Goal: Transaction & Acquisition: Subscribe to service/newsletter

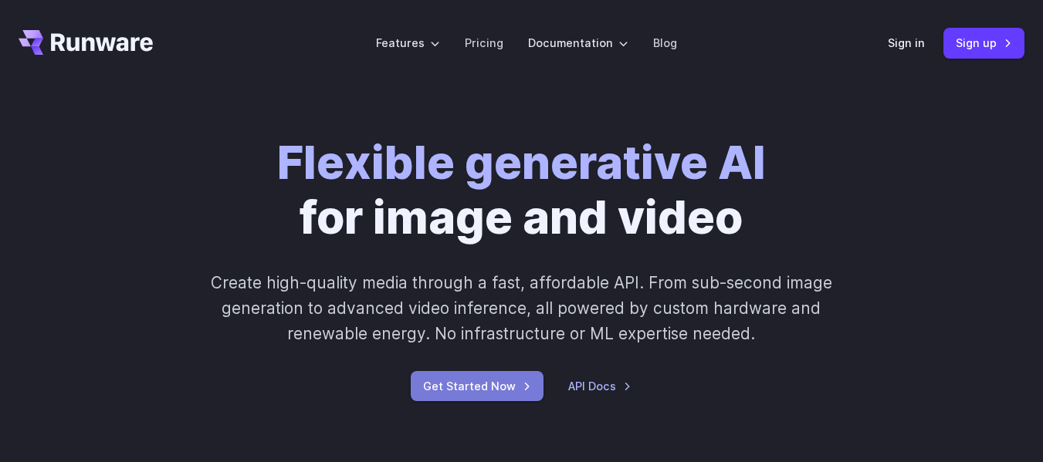
drag, startPoint x: 0, startPoint y: 0, endPoint x: 480, endPoint y: 385, distance: 615.4
click at [480, 386] on link "Get Started Now" at bounding box center [477, 386] width 133 height 30
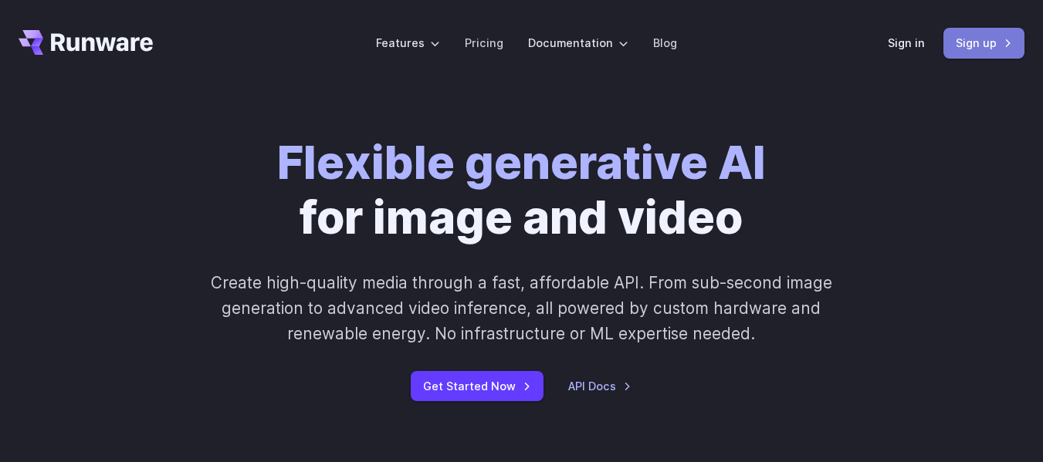
click at [963, 51] on link "Sign up" at bounding box center [983, 43] width 81 height 30
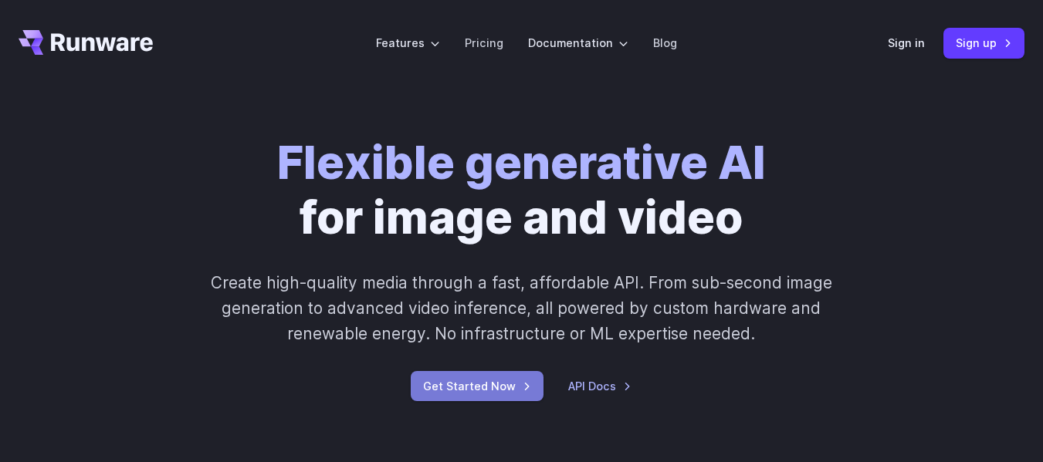
click at [453, 383] on link "Get Started Now" at bounding box center [477, 386] width 133 height 30
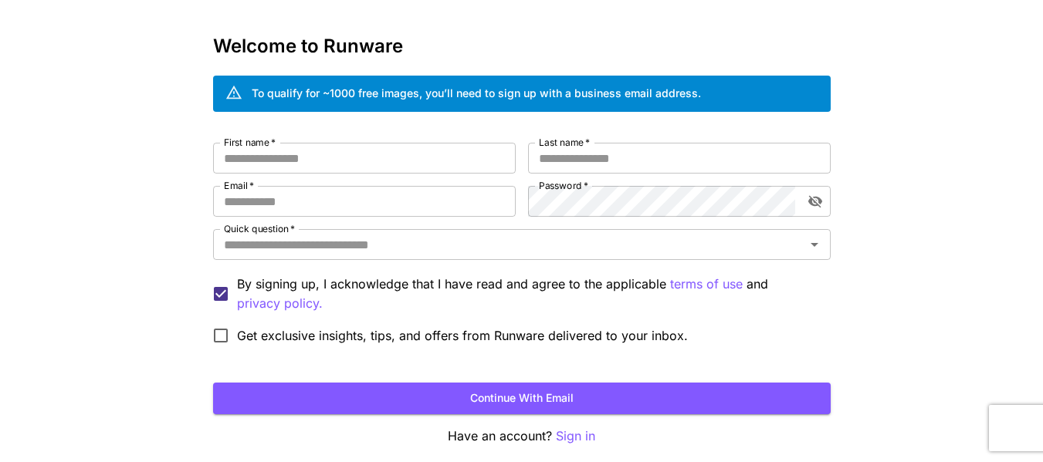
scroll to position [119, 0]
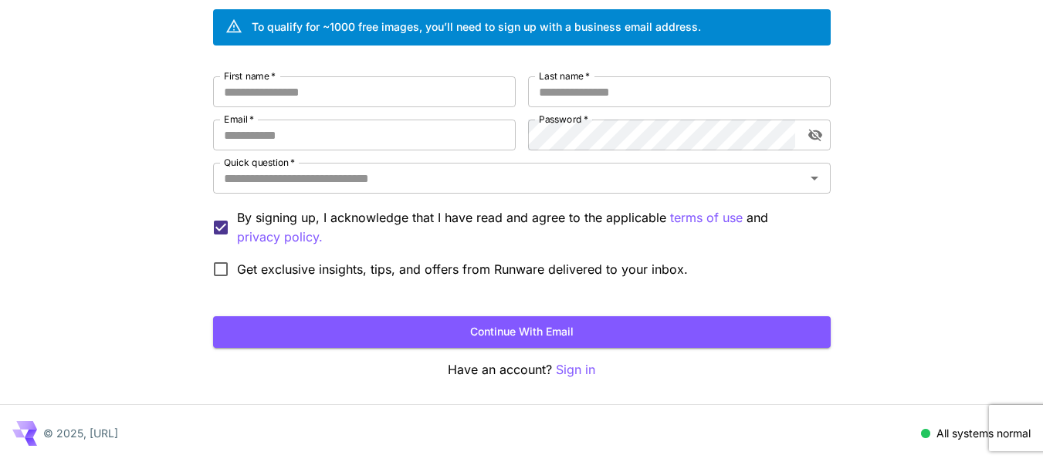
click at [575, 374] on p "Sign in" at bounding box center [575, 369] width 39 height 19
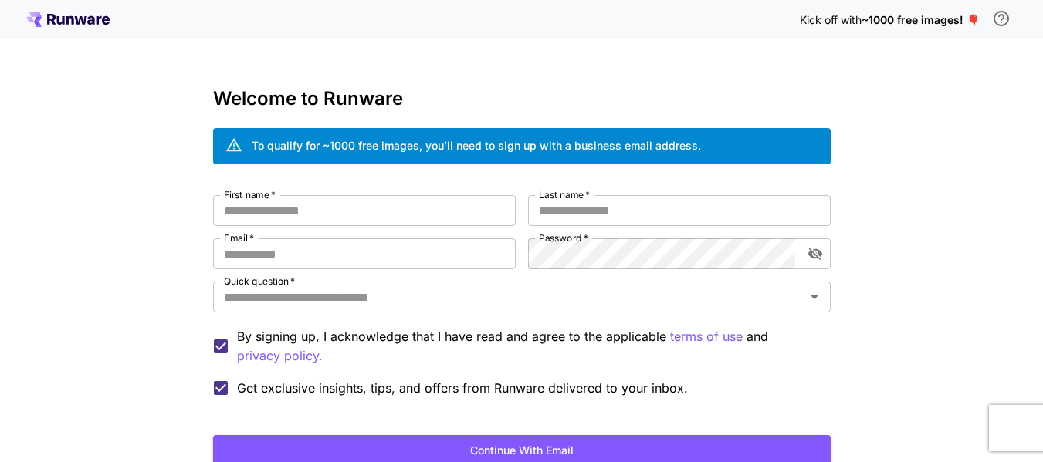
scroll to position [119, 0]
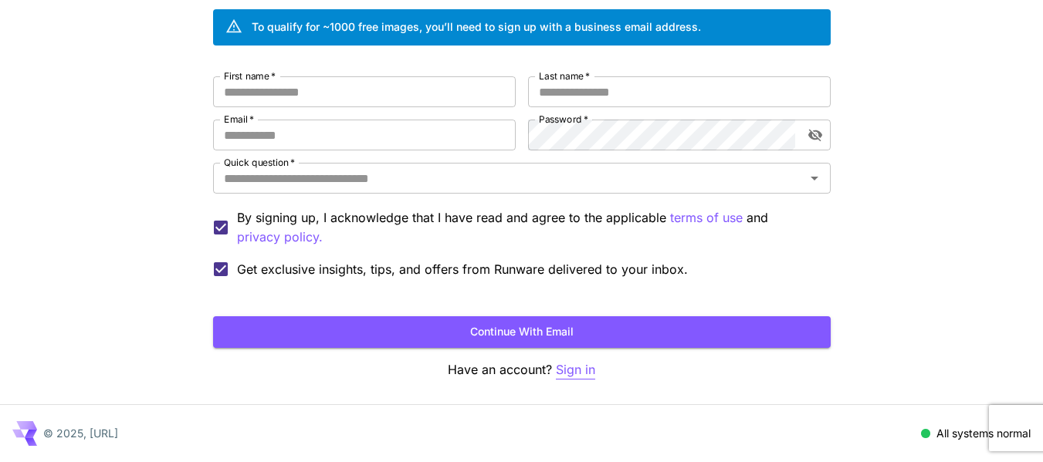
click at [560, 374] on p "Sign in" at bounding box center [575, 369] width 39 height 19
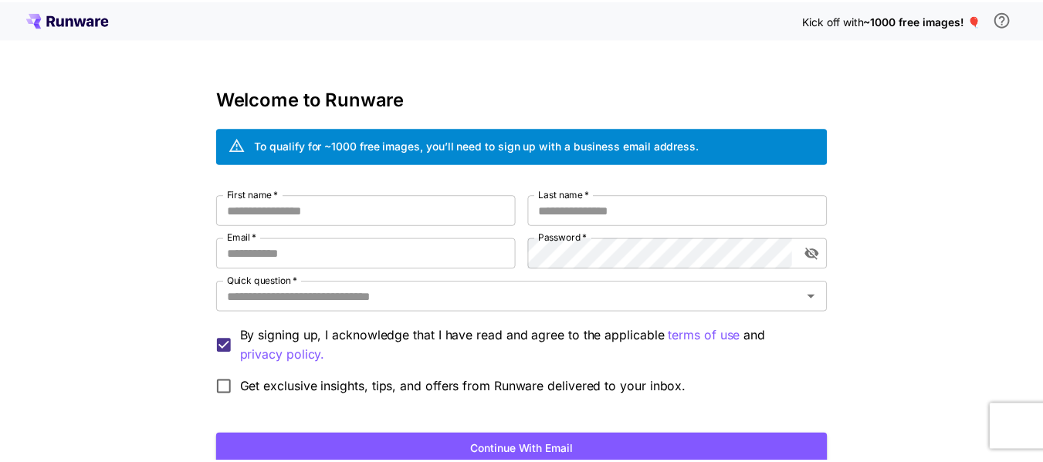
scroll to position [119, 0]
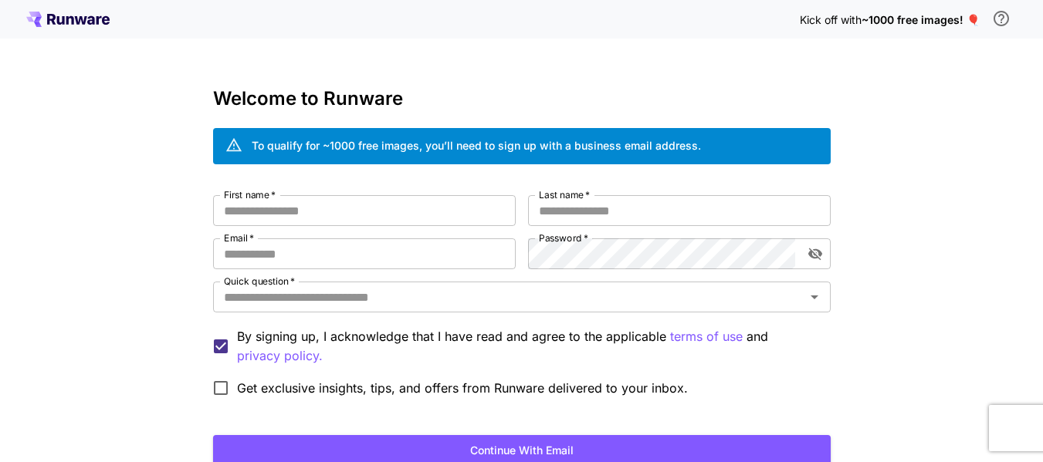
click at [664, 144] on div "To qualify for ~1000 free images, you’ll need to sign up with a business email …" at bounding box center [476, 145] width 449 height 16
click at [694, 201] on input "Last name   *" at bounding box center [679, 210] width 303 height 31
click at [404, 218] on input "First name   *" at bounding box center [364, 210] width 303 height 31
type input "**********"
click at [715, 205] on input "Last name   *" at bounding box center [679, 210] width 303 height 31
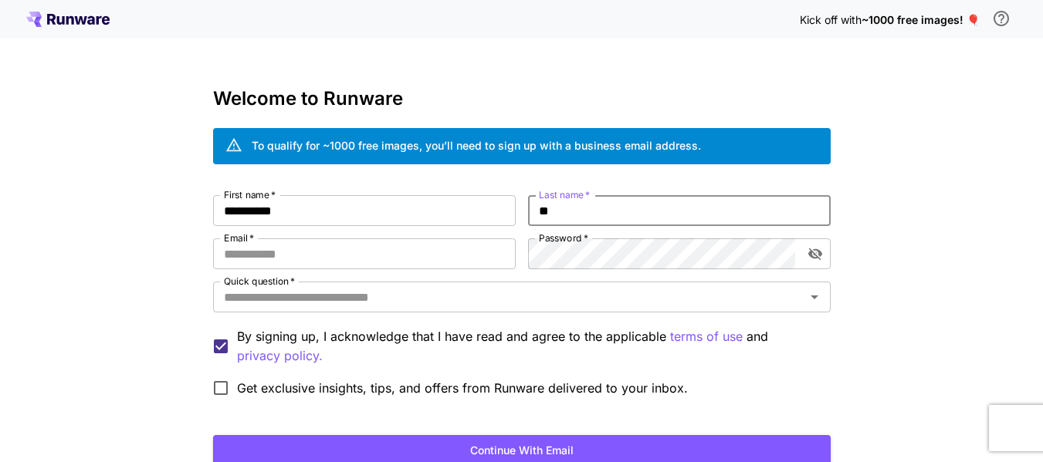
type input "*"
type input "***"
click at [413, 256] on input "Email   *" at bounding box center [364, 253] width 303 height 31
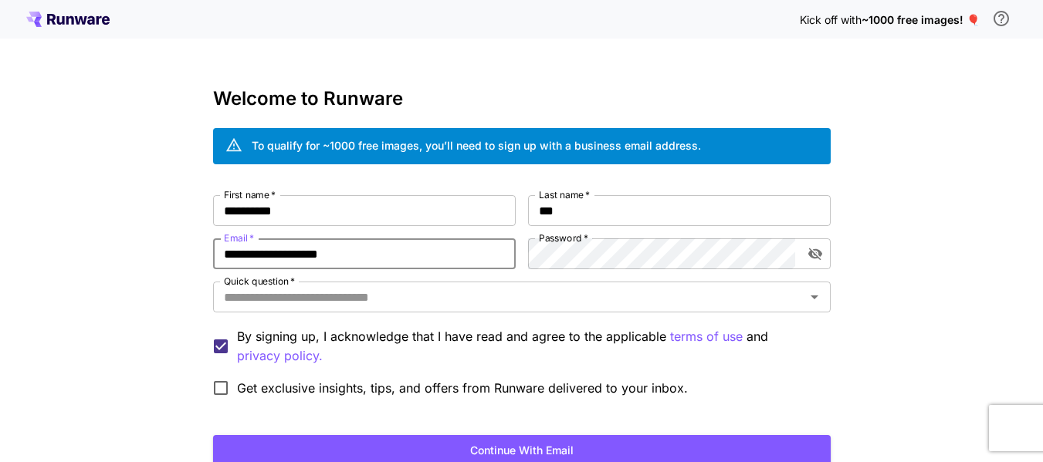
click at [213, 435] on button "Continue with email" at bounding box center [521, 451] width 617 height 32
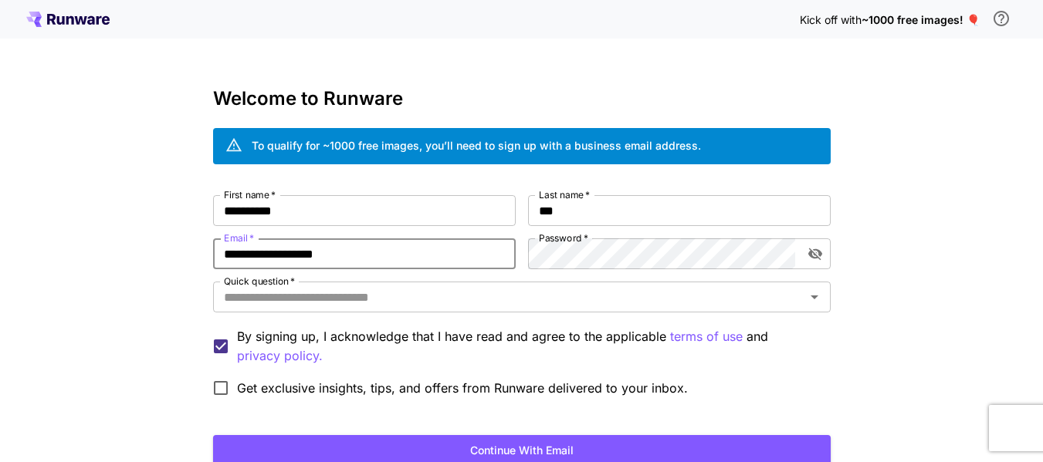
click at [213, 435] on button "Continue with email" at bounding box center [521, 451] width 617 height 32
type input "**********"
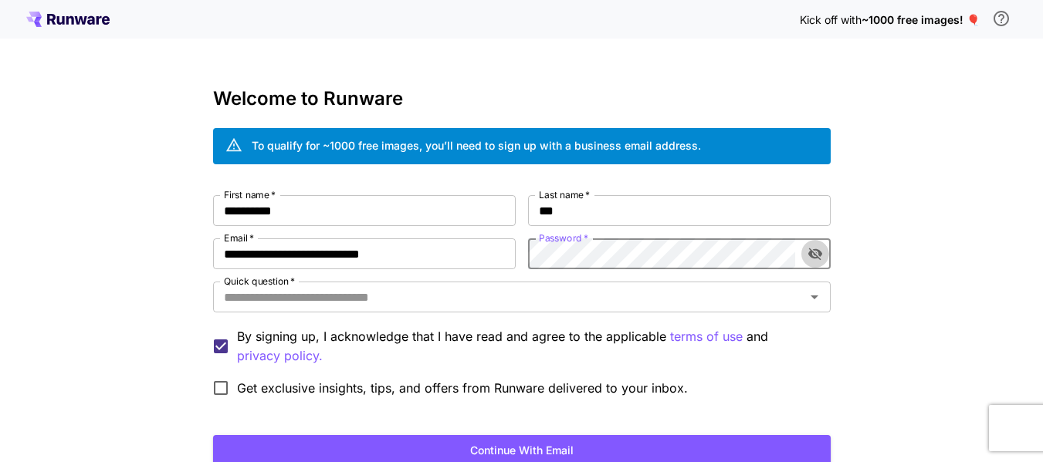
click at [817, 254] on icon "toggle password visibility" at bounding box center [814, 253] width 15 height 15
click at [750, 307] on input "Quick question   *" at bounding box center [509, 297] width 583 height 22
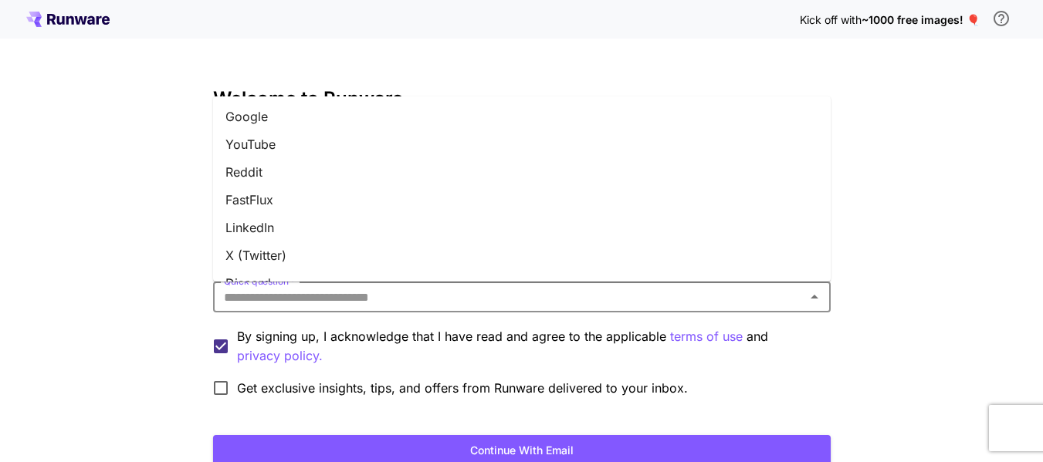
click at [364, 122] on li "Google" at bounding box center [521, 117] width 617 height 28
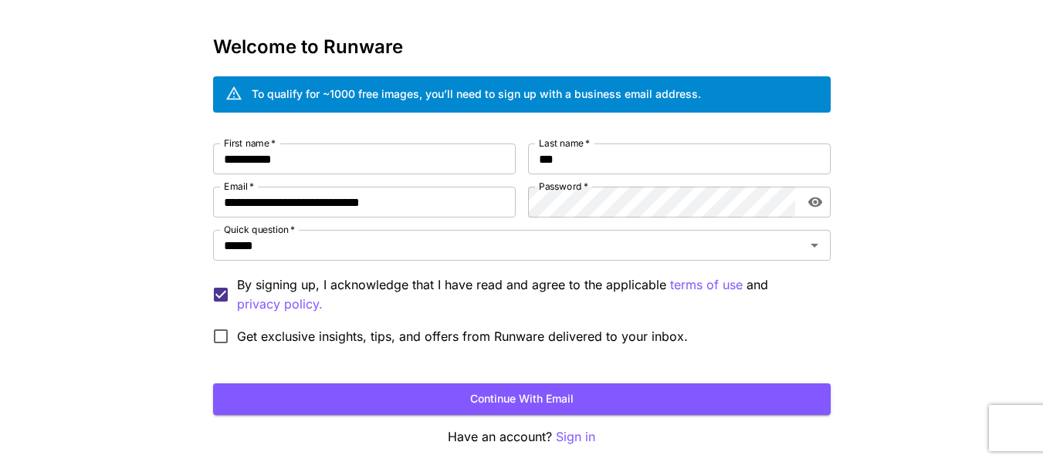
scroll to position [119, 0]
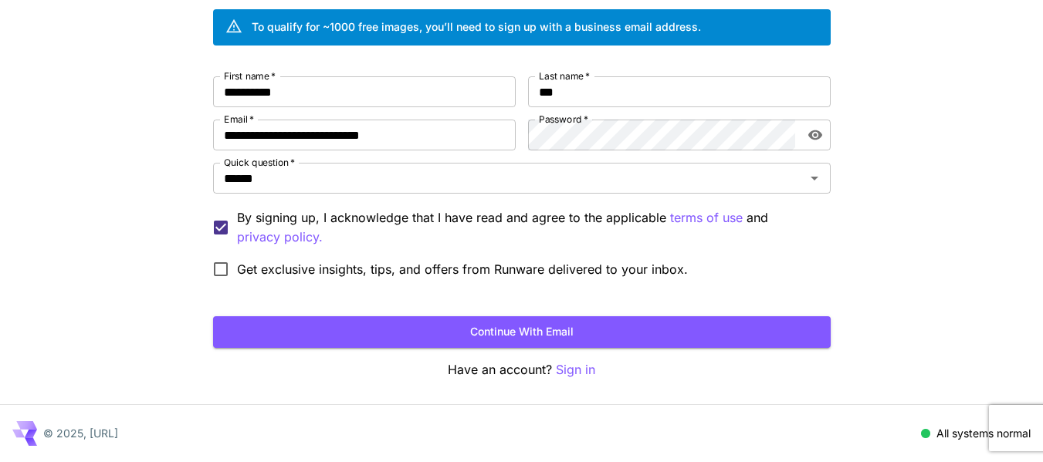
click at [523, 328] on button "Continue with email" at bounding box center [521, 332] width 617 height 32
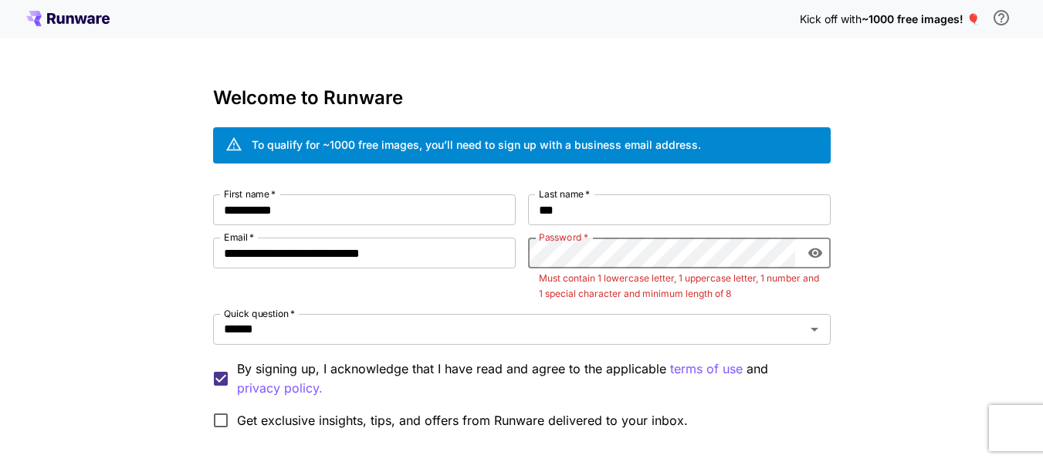
scroll to position [0, 0]
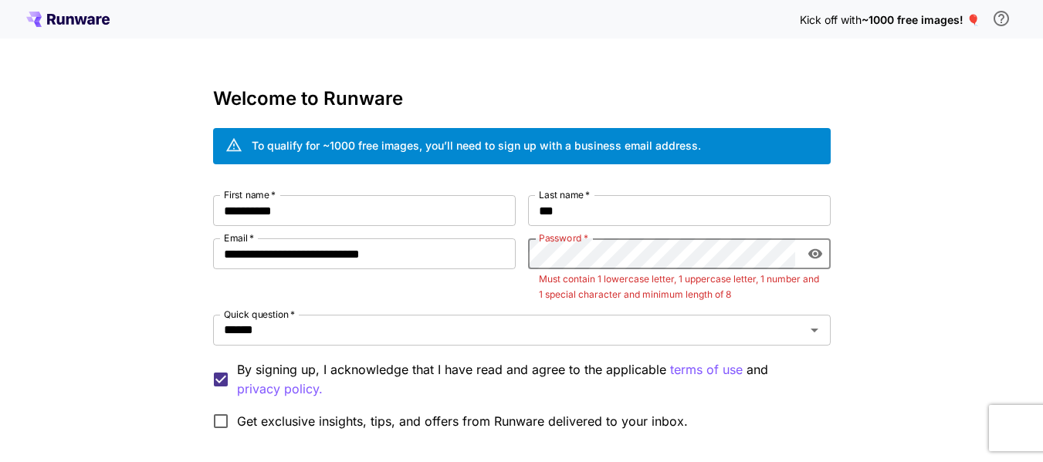
click at [486, 286] on div "**********" at bounding box center [521, 316] width 617 height 242
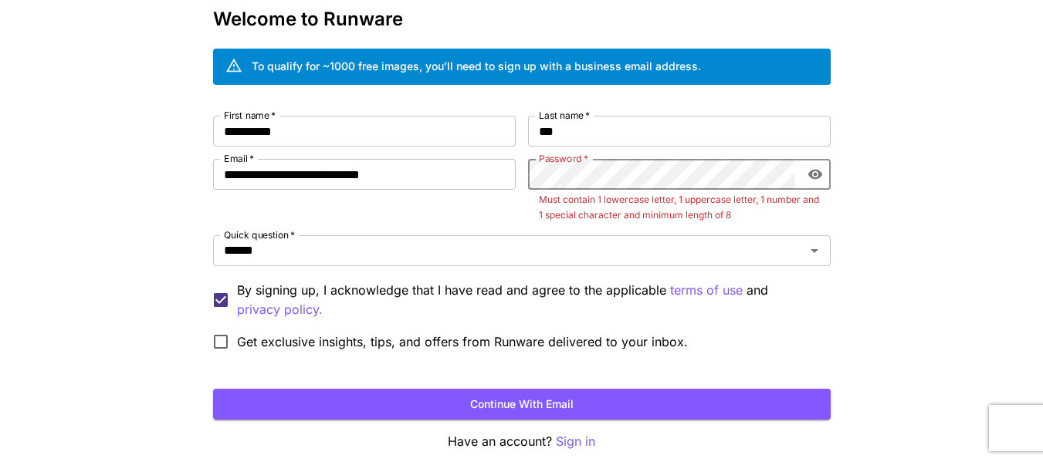
scroll to position [151, 0]
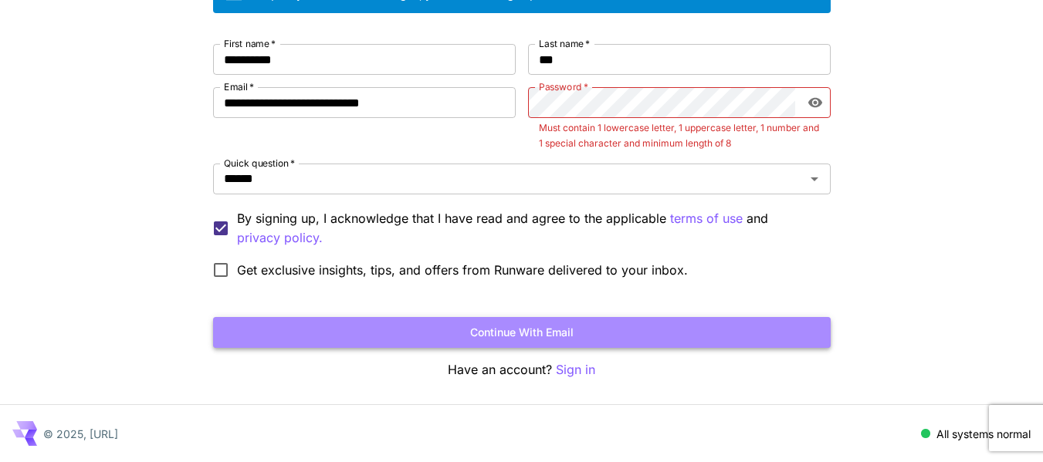
click at [676, 328] on button "Continue with email" at bounding box center [521, 333] width 617 height 32
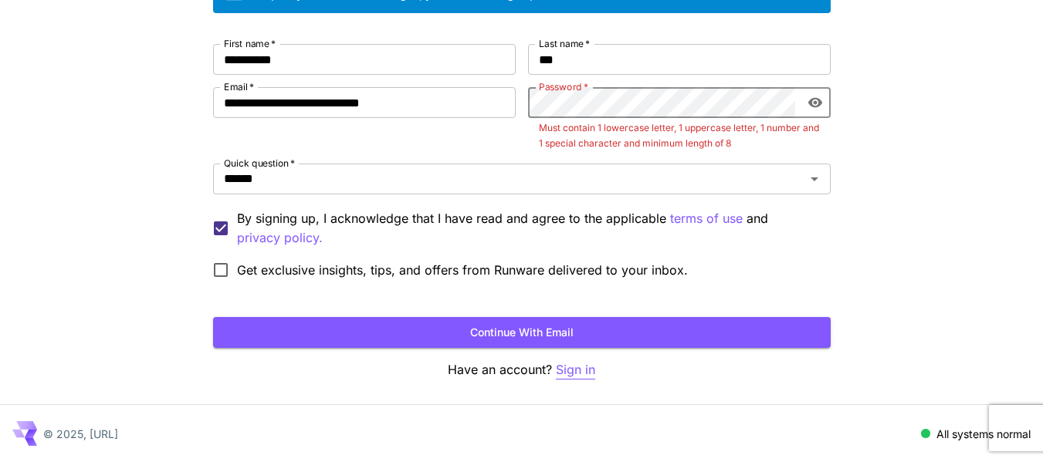
click at [564, 374] on p "Sign in" at bounding box center [575, 369] width 39 height 19
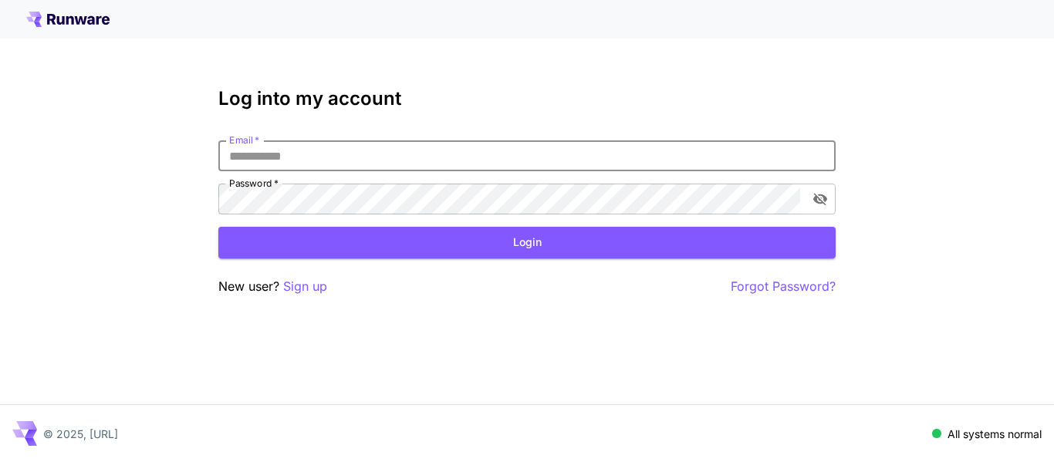
click at [446, 161] on input "Email   *" at bounding box center [526, 155] width 617 height 31
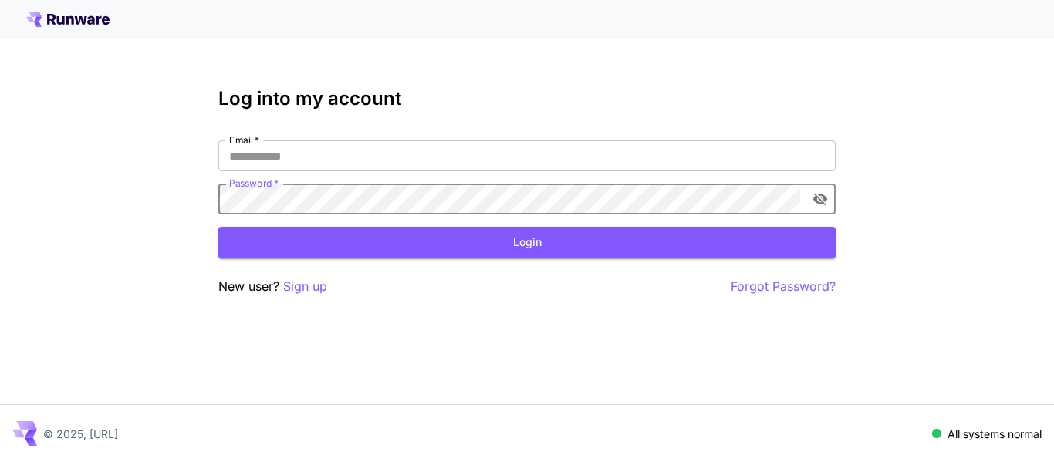
drag, startPoint x: 807, startPoint y: 191, endPoint x: 813, endPoint y: 198, distance: 9.3
click at [810, 192] on div "Password   *" at bounding box center [526, 199] width 617 height 31
click at [817, 199] on icon "toggle password visibility" at bounding box center [820, 198] width 15 height 15
click at [631, 164] on input "Email   *" at bounding box center [526, 155] width 617 height 31
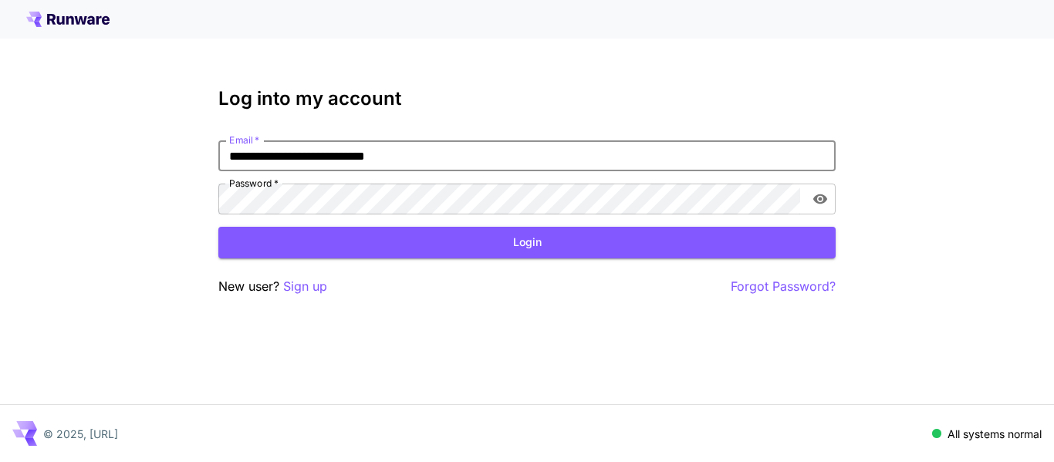
type input "**********"
click button "Login" at bounding box center [526, 243] width 617 height 32
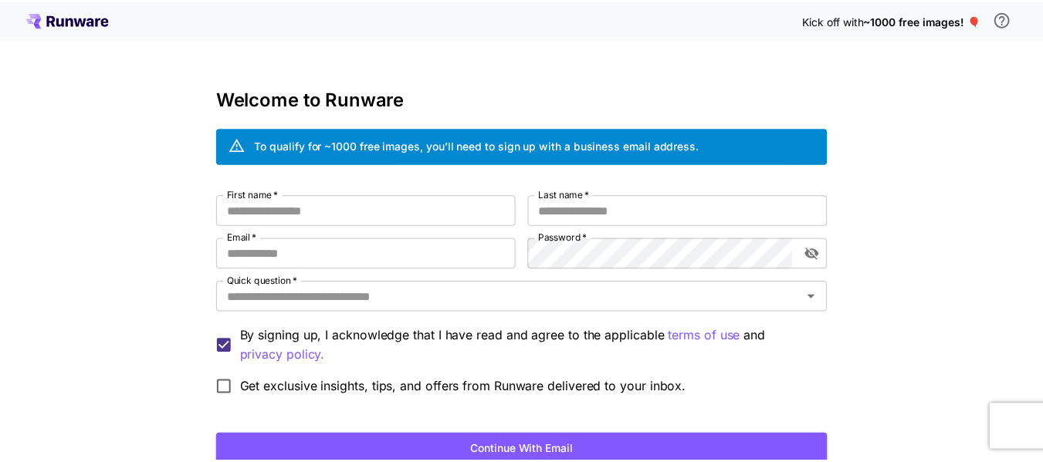
scroll to position [119, 0]
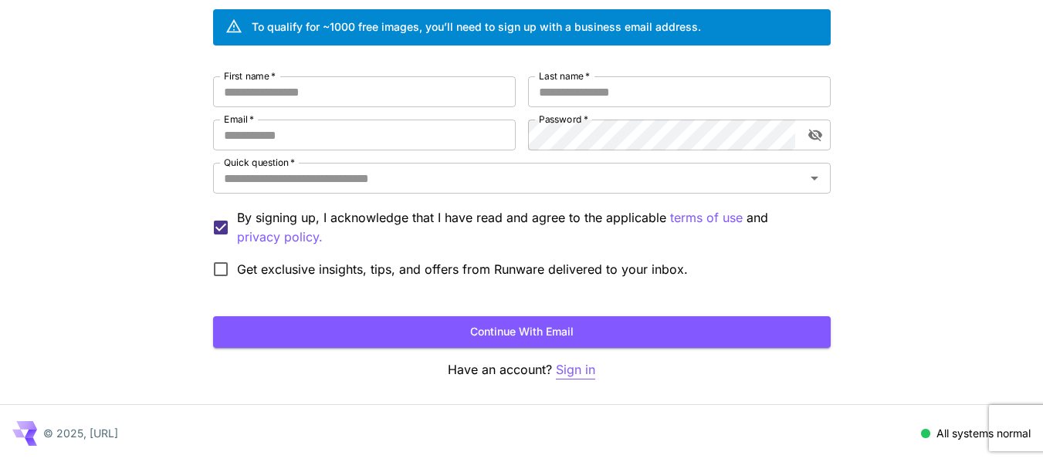
click at [581, 375] on p "Sign in" at bounding box center [575, 369] width 39 height 19
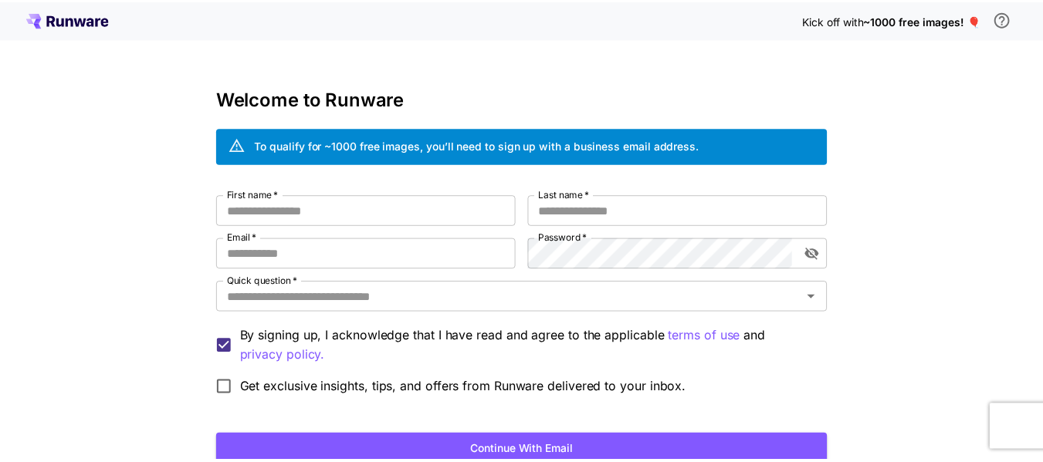
scroll to position [119, 0]
